Goal: Transaction & Acquisition: Book appointment/travel/reservation

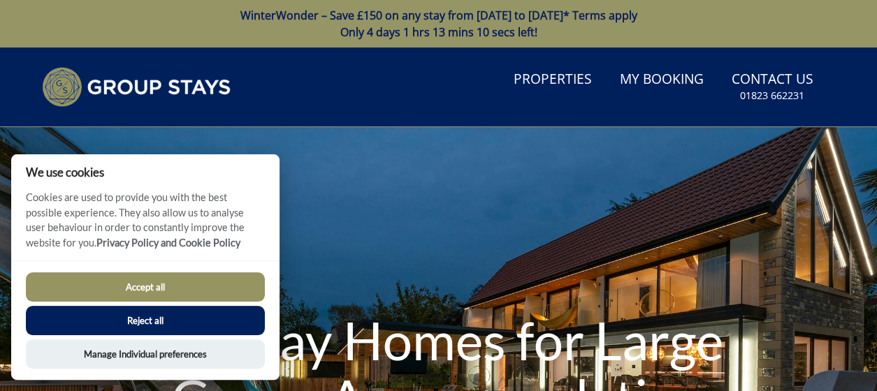
click at [155, 282] on button "Accept all" at bounding box center [145, 286] width 239 height 29
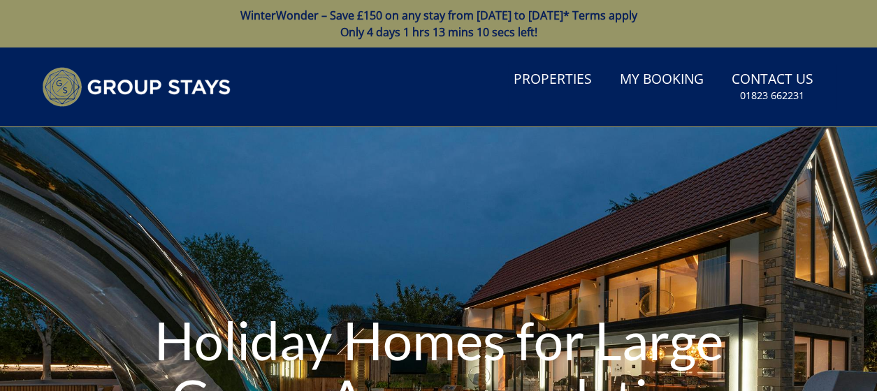
scroll to position [39, 0]
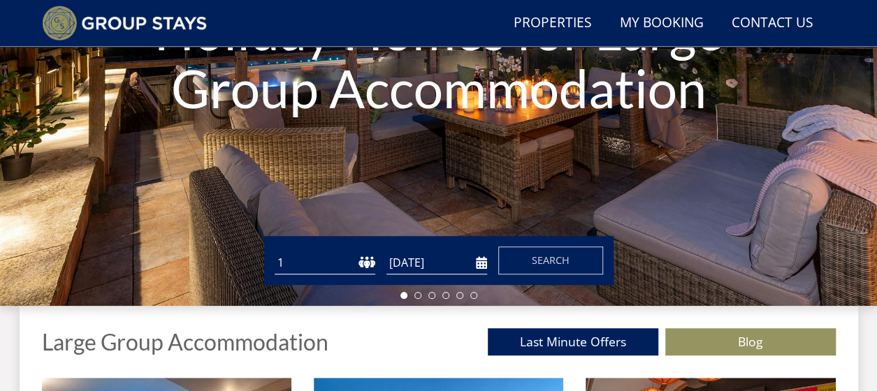
scroll to position [387, 0]
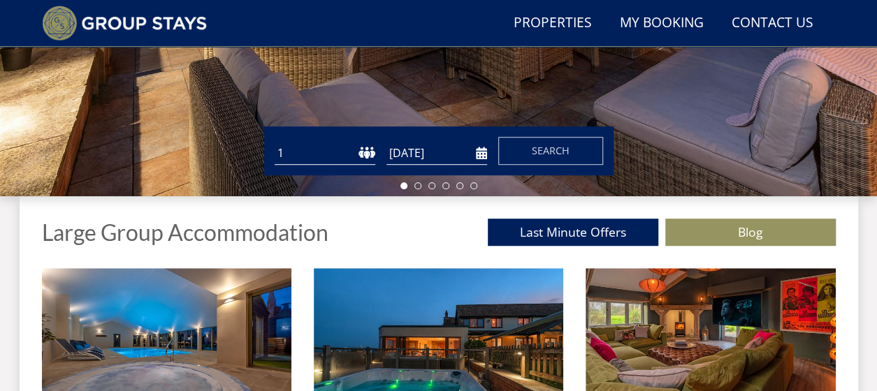
click at [333, 146] on select "1 2 3 4 5 6 7 8 9 10 11 12 13 14 15 16 17 18 19 20 21 22 23 24 25 26 27 28 29 3…" at bounding box center [325, 153] width 101 height 23
select select "12"
click at [275, 142] on select "1 2 3 4 5 6 7 8 9 10 11 12 13 14 15 16 17 18 19 20 21 22 23 24 25 26 27 28 29 3…" at bounding box center [325, 153] width 101 height 23
click at [479, 156] on input "[DATE]" at bounding box center [436, 153] width 101 height 23
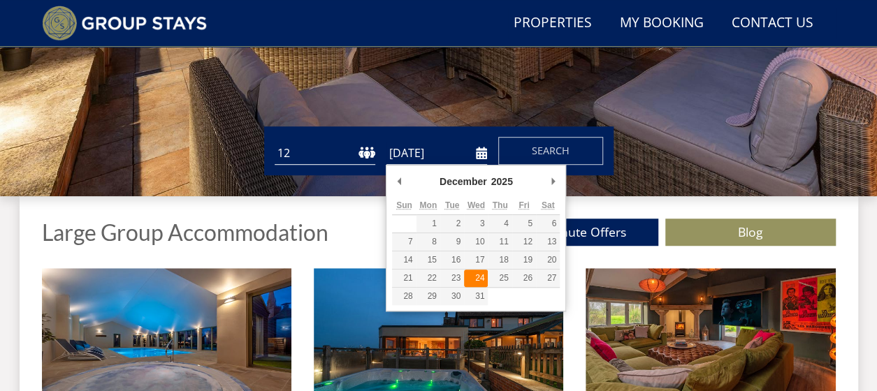
type input "24/12/2025"
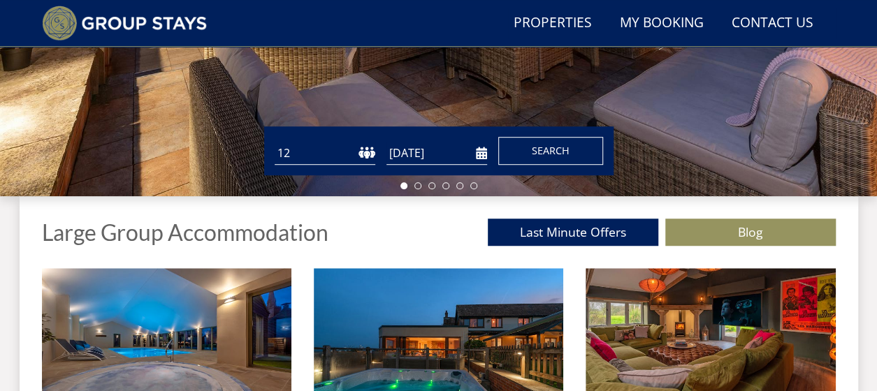
click at [544, 148] on span "Search" at bounding box center [551, 150] width 38 height 13
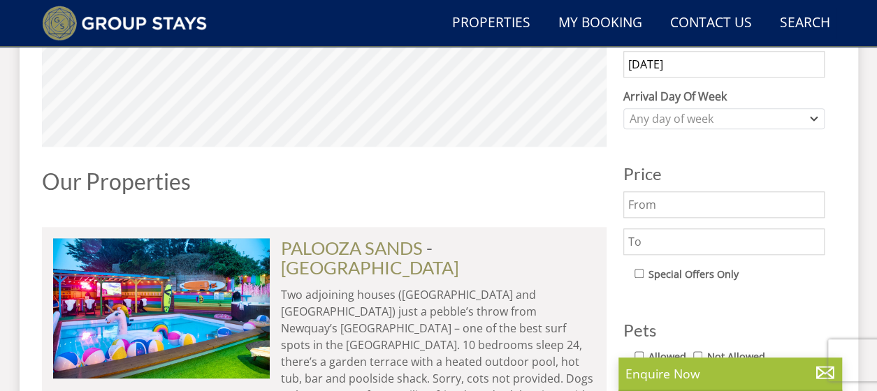
scroll to position [559, 0]
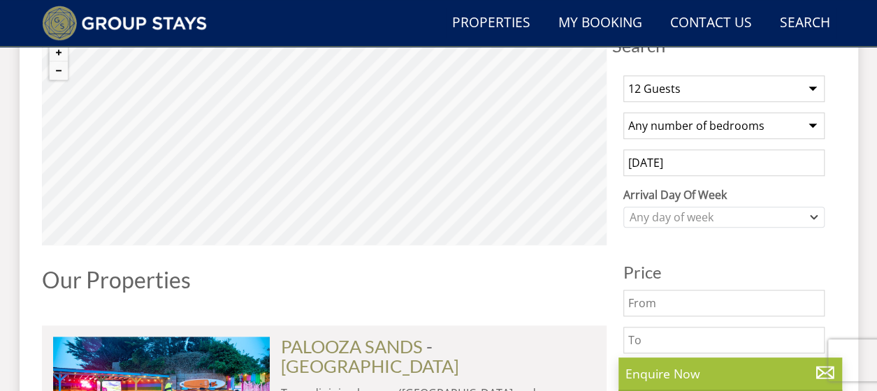
click at [718, 128] on select "Any number of bedrooms 1 Bedroom 2 Bedrooms 3 Bedrooms 4 Bedrooms 5 Bedrooms 6 …" at bounding box center [723, 125] width 201 height 27
select select "5"
click at [623, 112] on select "Any number of bedrooms 1 Bedroom 2 Bedrooms 3 Bedrooms 4 Bedrooms 5 Bedrooms 6 …" at bounding box center [723, 125] width 201 height 27
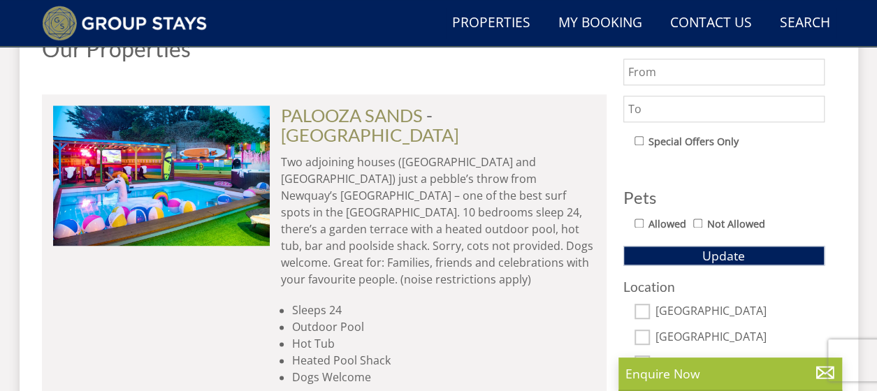
scroll to position [768, 0]
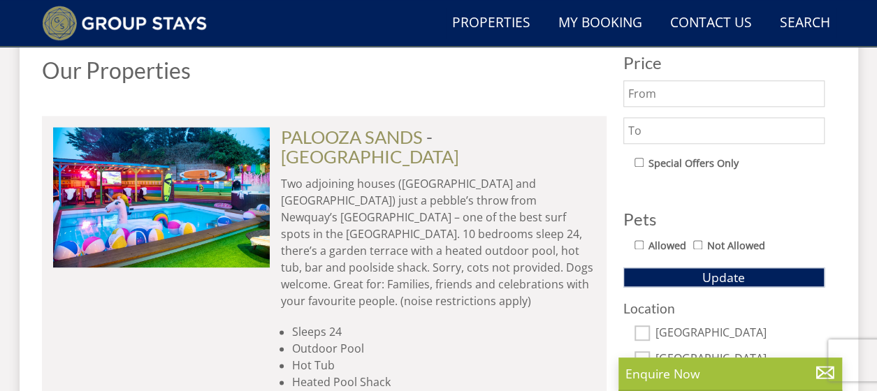
click at [640, 244] on input "Allowed" at bounding box center [638, 244] width 9 height 9
checkbox input "true"
drag, startPoint x: 710, startPoint y: 105, endPoint x: 708, endPoint y: 115, distance: 9.2
click at [710, 107] on div "Price" at bounding box center [723, 99] width 201 height 90
click at [706, 129] on input "text" at bounding box center [723, 130] width 201 height 27
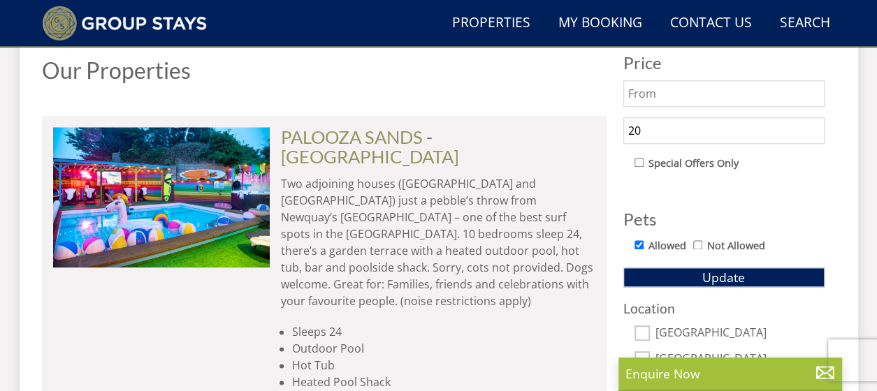
type input "2"
type input "3000"
click at [782, 192] on div "1 Guest 2 Guests 3 Guests 4 Guests 5 Guests 6 Guests 7 Guests 8 Guests 9 Guests…" at bounding box center [724, 150] width 224 height 591
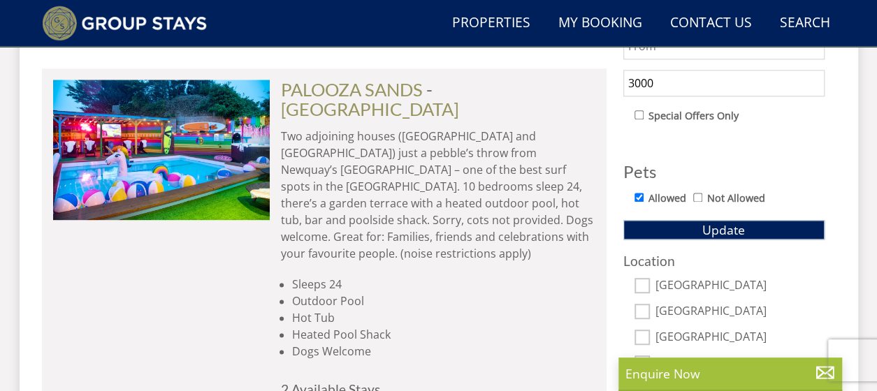
scroll to position [838, 0]
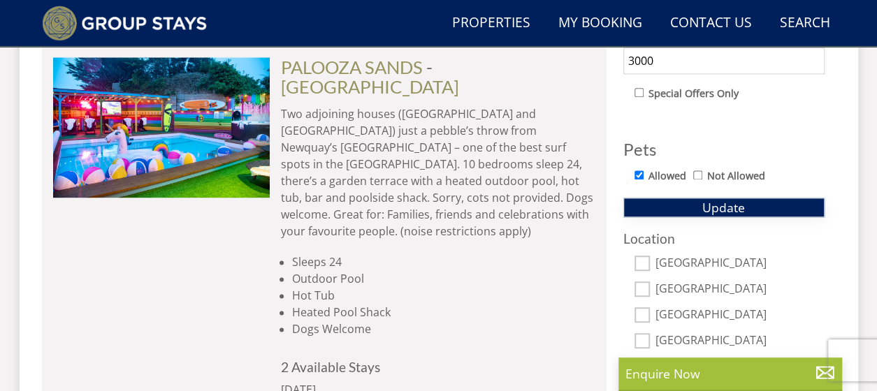
click at [717, 207] on span "Update" at bounding box center [723, 207] width 43 height 17
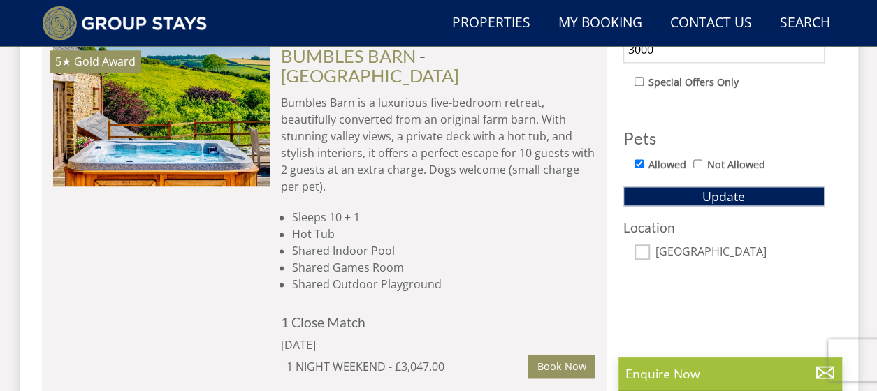
scroll to position [840, 0]
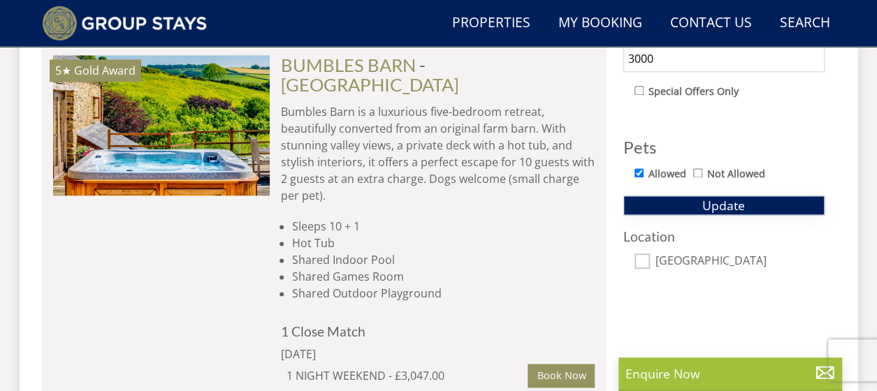
click at [706, 197] on span "Update" at bounding box center [723, 205] width 43 height 17
